Goal: Transaction & Acquisition: Subscribe to service/newsletter

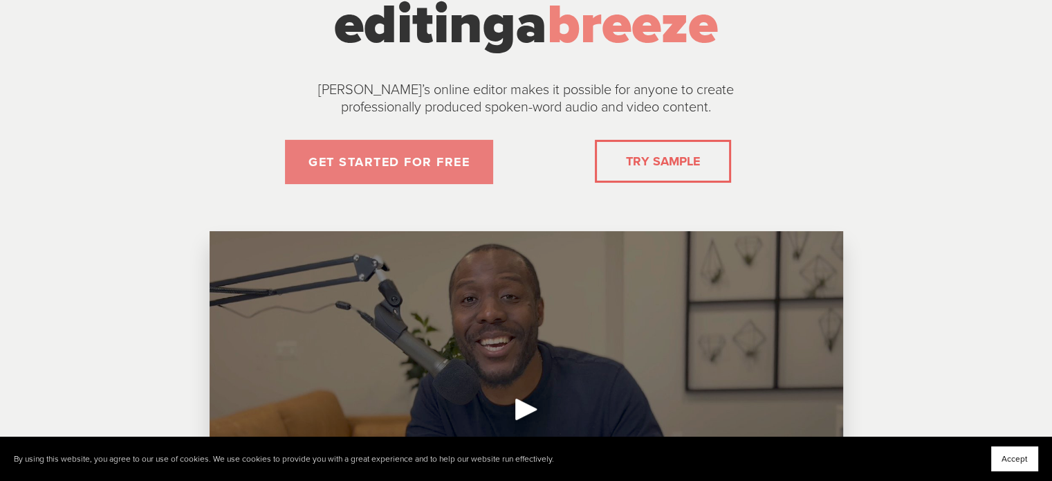
scroll to position [180, 0]
click at [385, 174] on link "GET STARTED FOR FREE" at bounding box center [389, 161] width 208 height 44
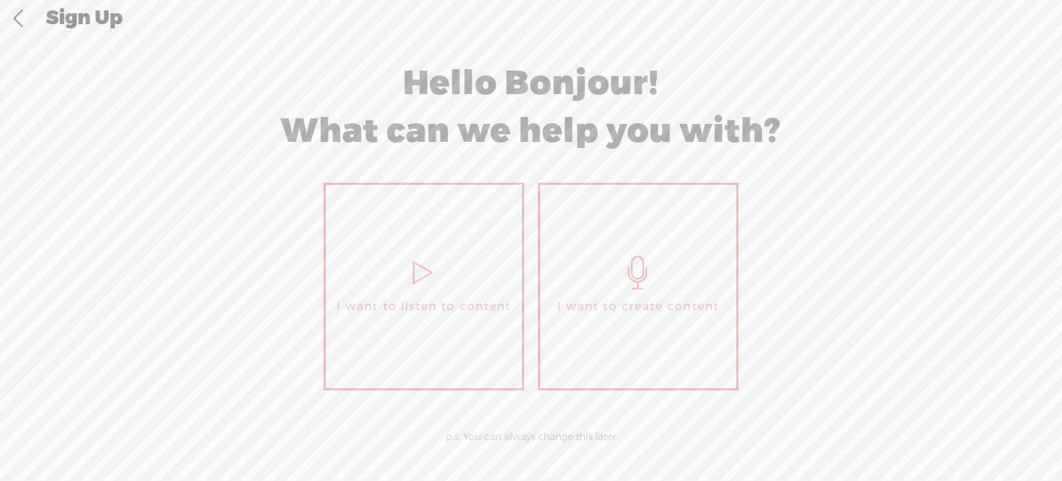
click at [479, 290] on link "I want to listen to content" at bounding box center [424, 286] width 201 height 207
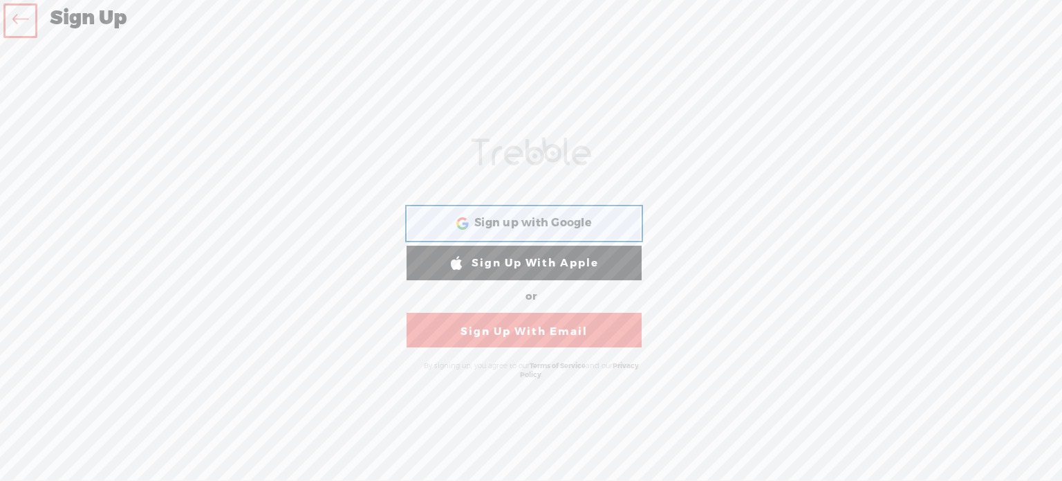
click at [562, 216] on span "Sign up with Google" at bounding box center [533, 223] width 118 height 15
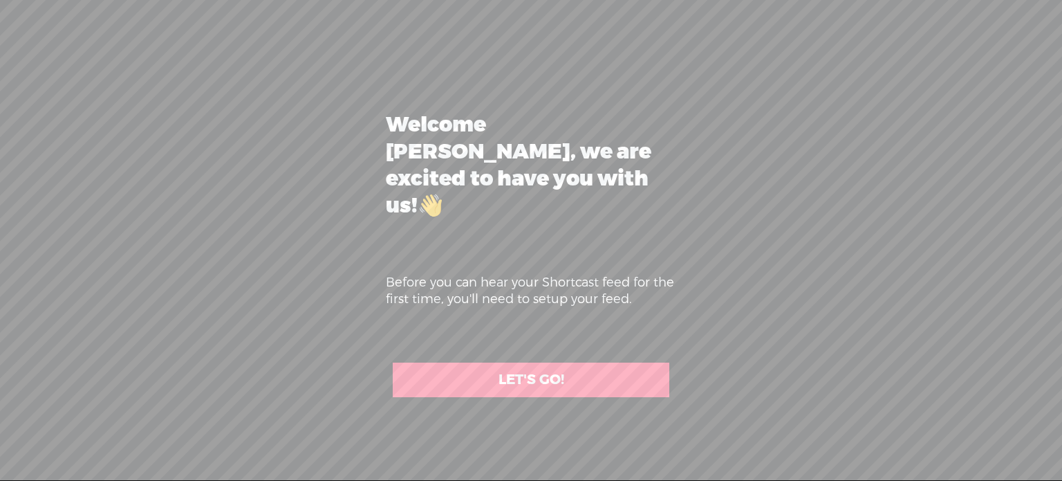
click at [524, 362] on link "LET'S GO!" at bounding box center [531, 379] width 277 height 35
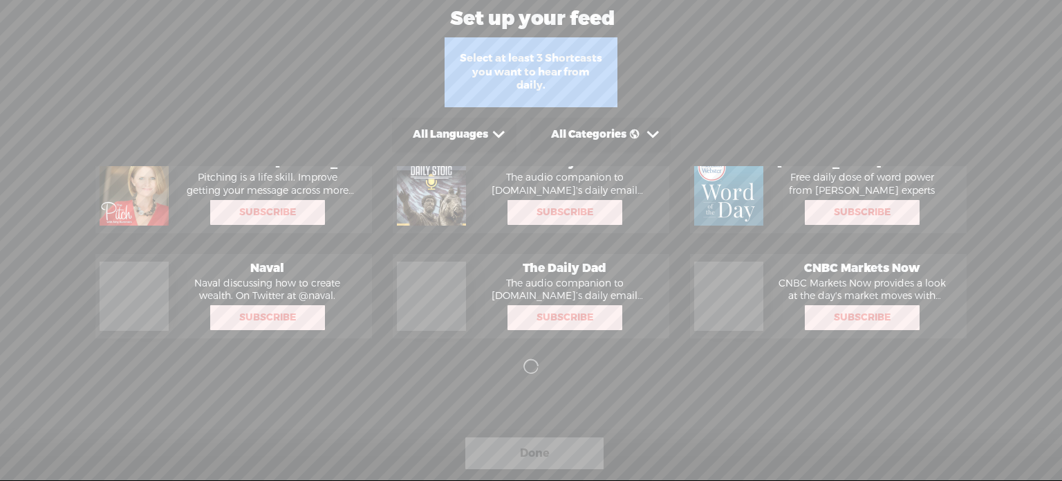
scroll to position [18, 0]
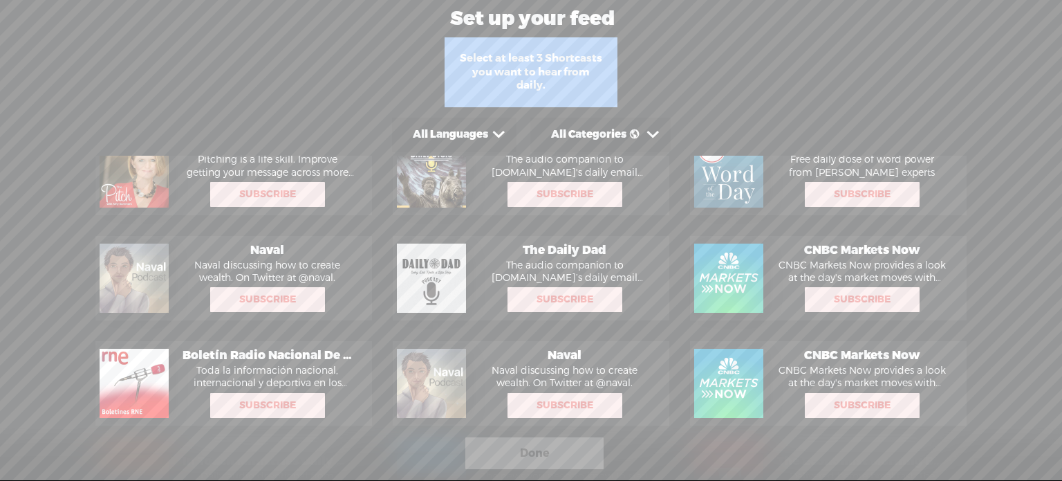
click at [553, 465] on div "Done" at bounding box center [534, 453] width 138 height 32
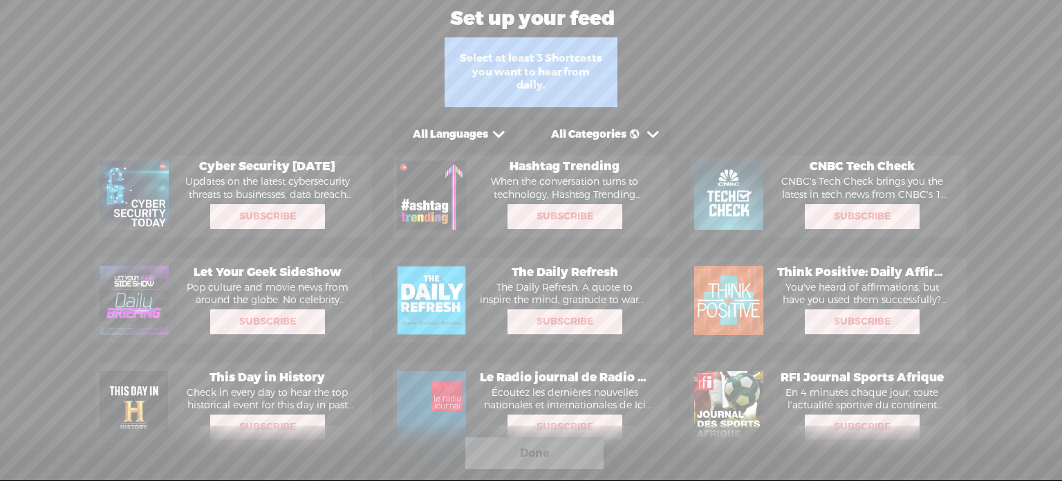
scroll to position [0, 0]
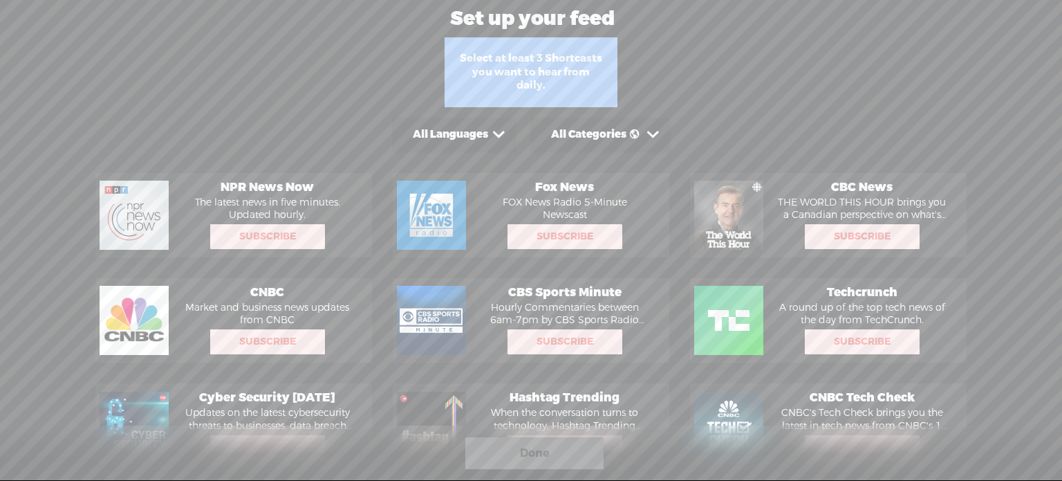
click at [478, 138] on div "All Languages" at bounding box center [450, 135] width 75 height 14
